Goal: Navigation & Orientation: Find specific page/section

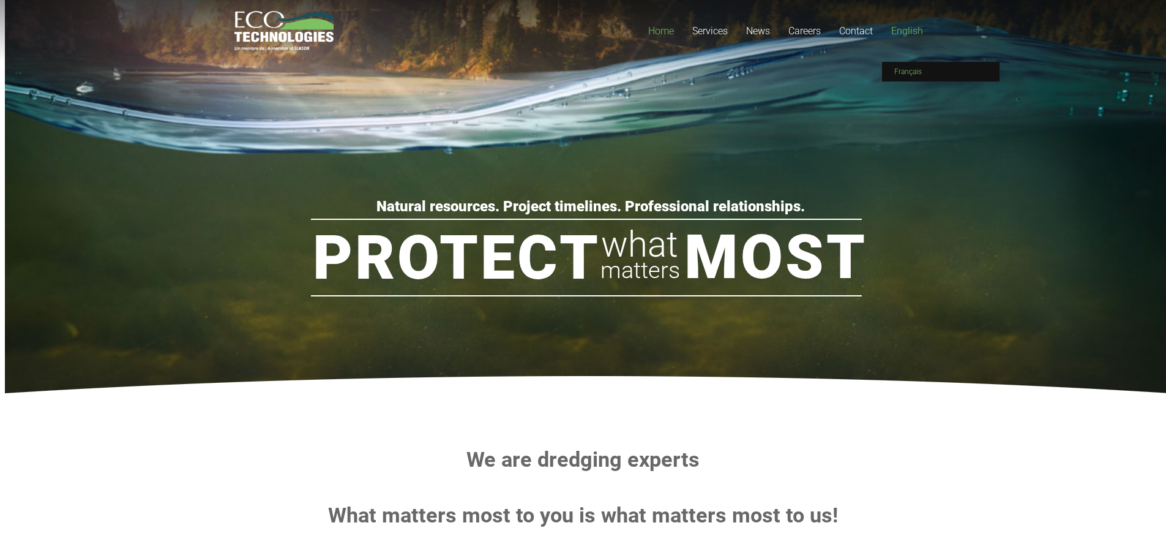
click at [912, 70] on span "Français" at bounding box center [909, 71] width 28 height 9
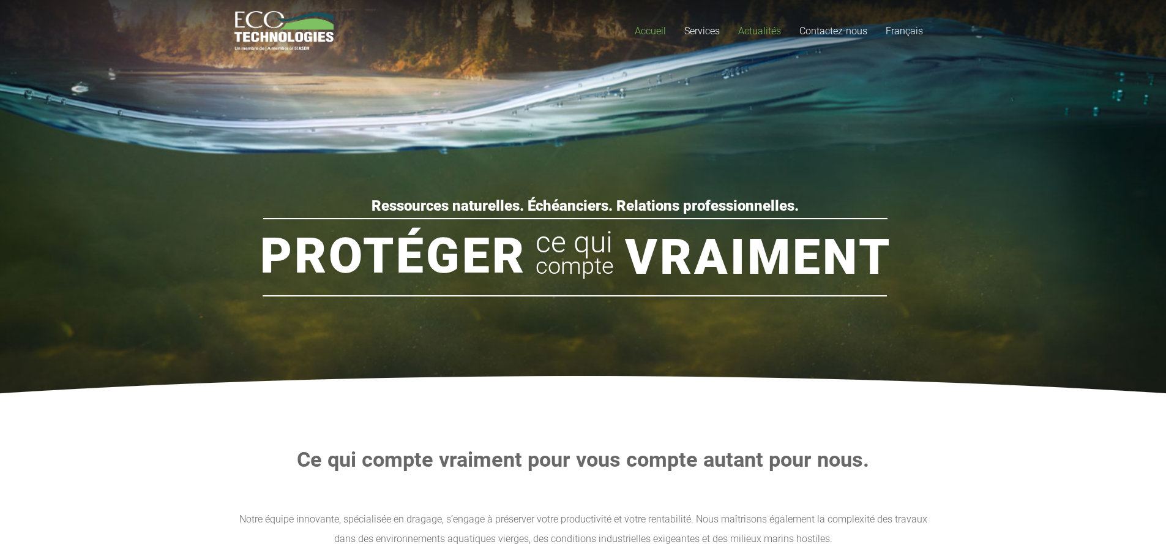
click at [761, 24] on link "Actualités" at bounding box center [759, 31] width 61 height 62
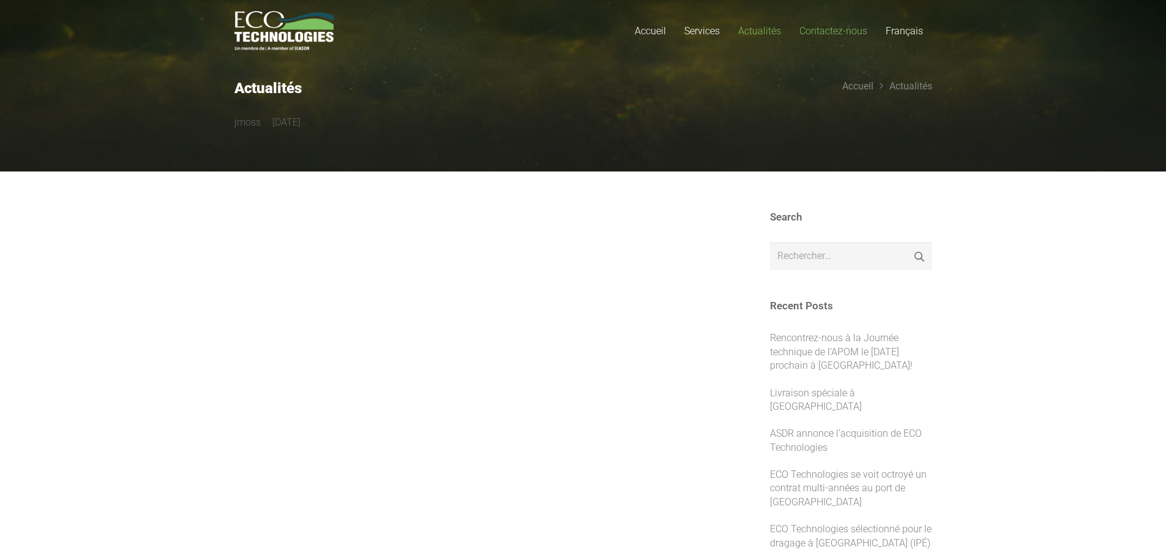
click at [838, 28] on span "Contactez-nous" at bounding box center [834, 31] width 68 height 12
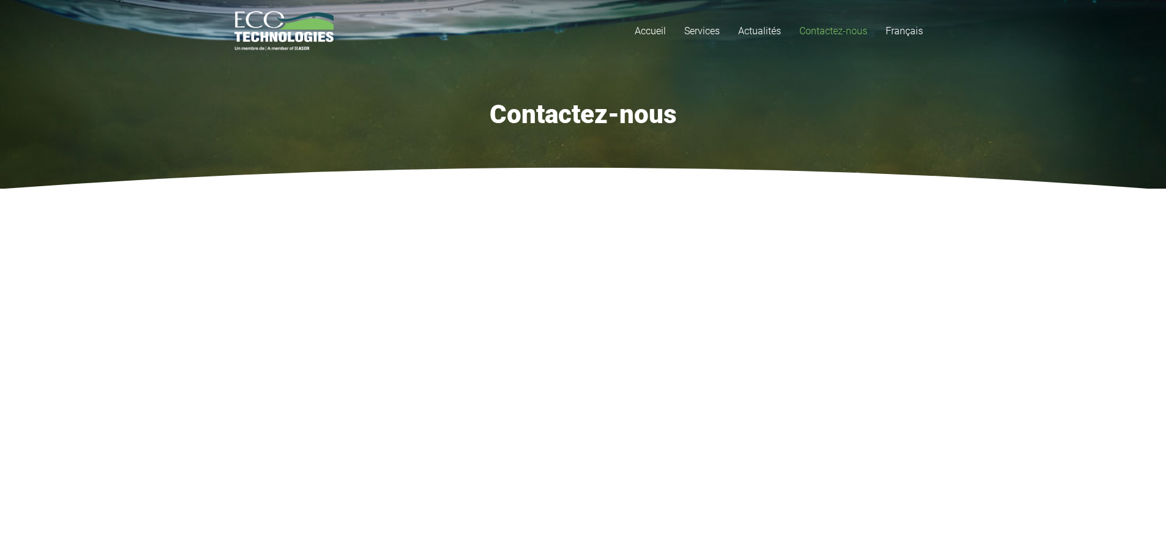
click at [285, 29] on img "logo_EcoTech_ASDR_RGB" at bounding box center [285, 31] width 100 height 40
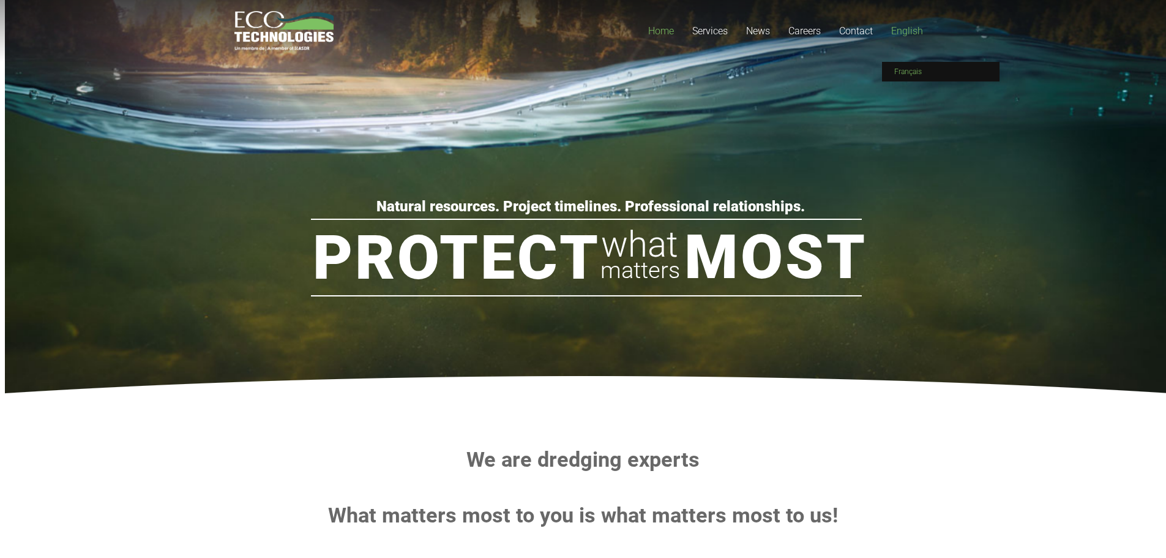
click at [917, 64] on link "Français" at bounding box center [941, 72] width 118 height 20
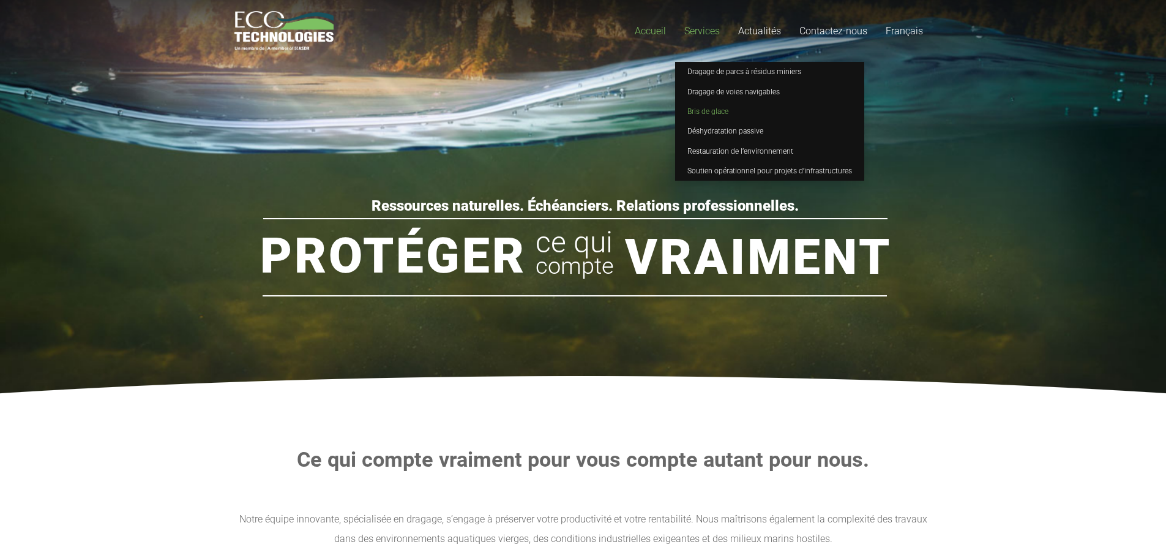
click at [702, 107] on span "Bris de glace" at bounding box center [708, 111] width 41 height 9
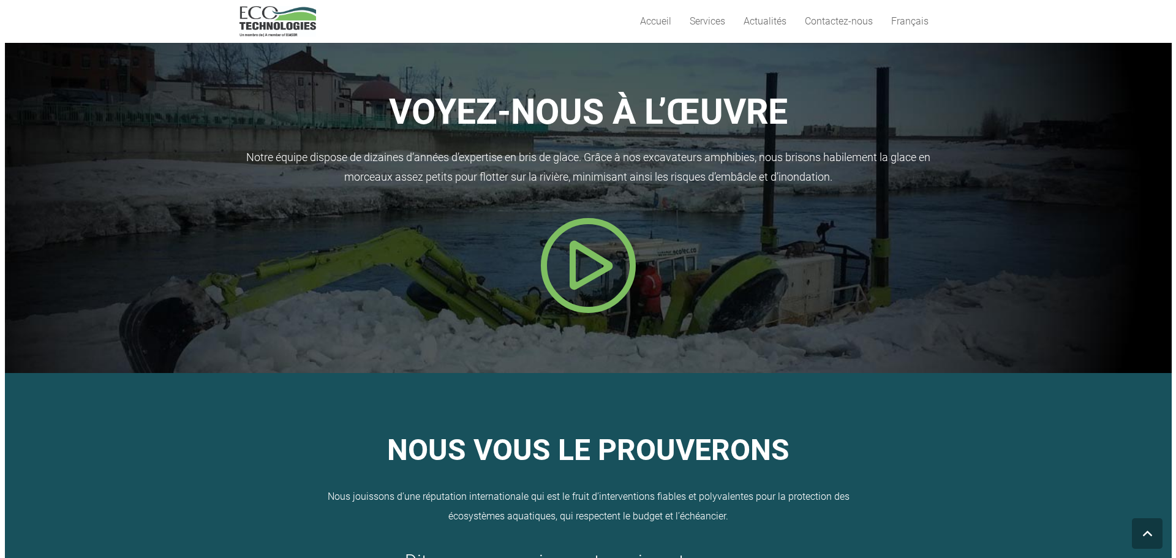
scroll to position [980, 0]
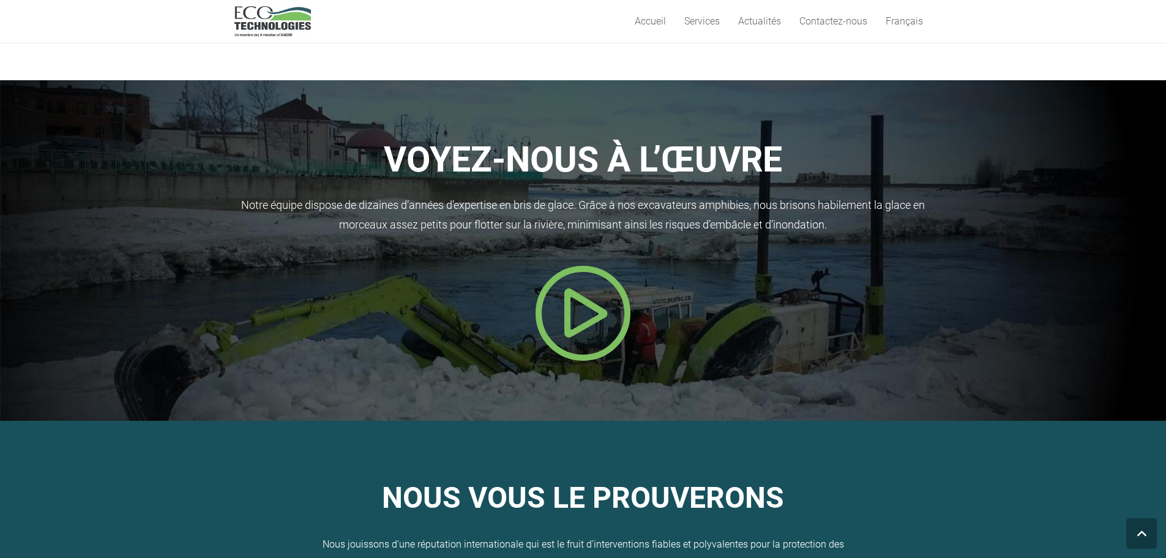
click at [585, 264] on icon "Popup" at bounding box center [584, 313] width 98 height 98
